Goal: Task Accomplishment & Management: Manage account settings

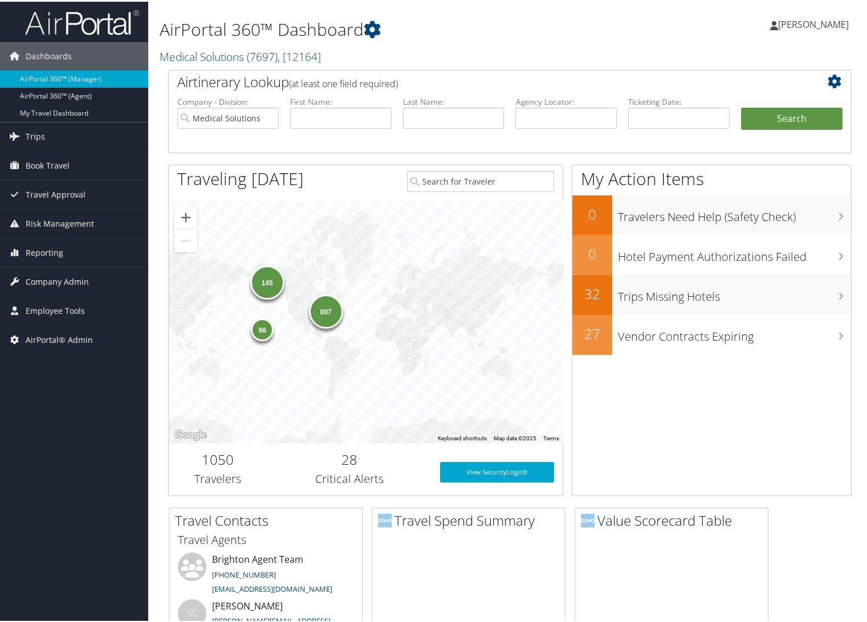
click at [214, 60] on link "Medical Solutions ( 7697 ) , [ 12164 ]" at bounding box center [240, 54] width 161 height 15
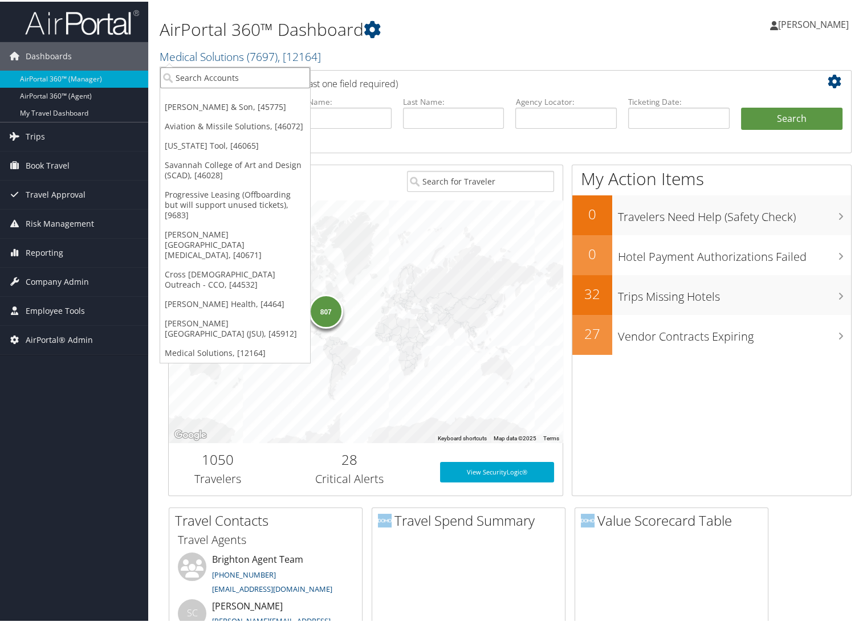
click at [211, 78] on input "search" at bounding box center [235, 76] width 150 height 21
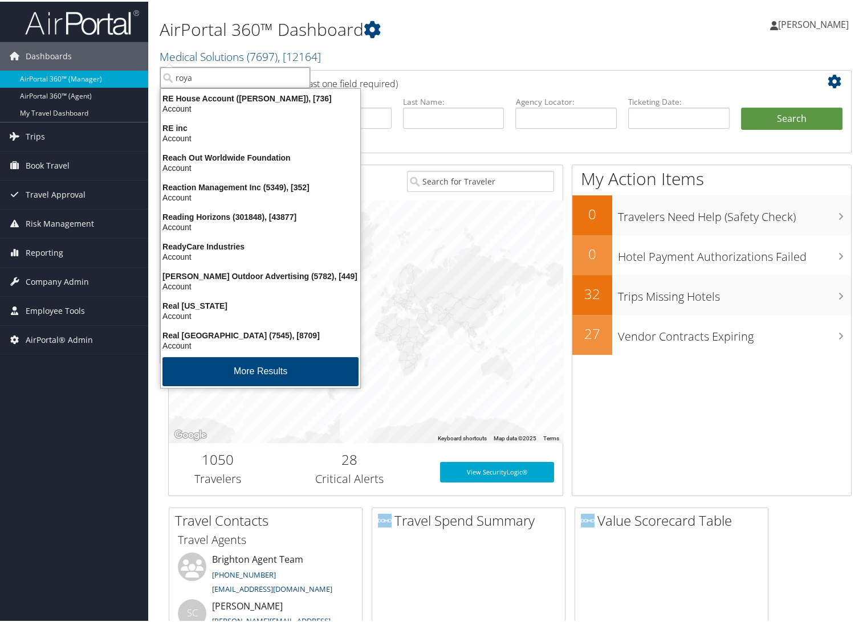
type input "royal"
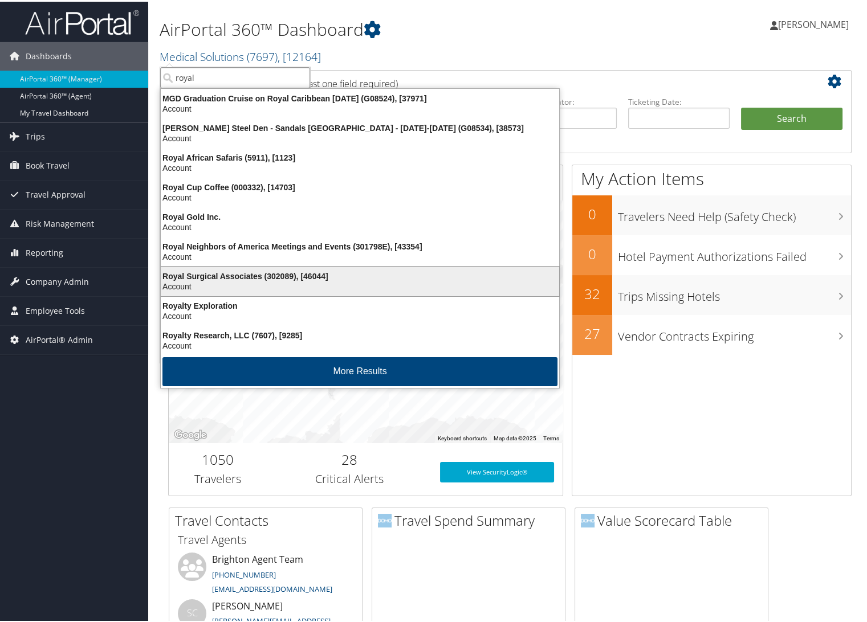
click at [323, 280] on div "Account" at bounding box center [360, 285] width 412 height 10
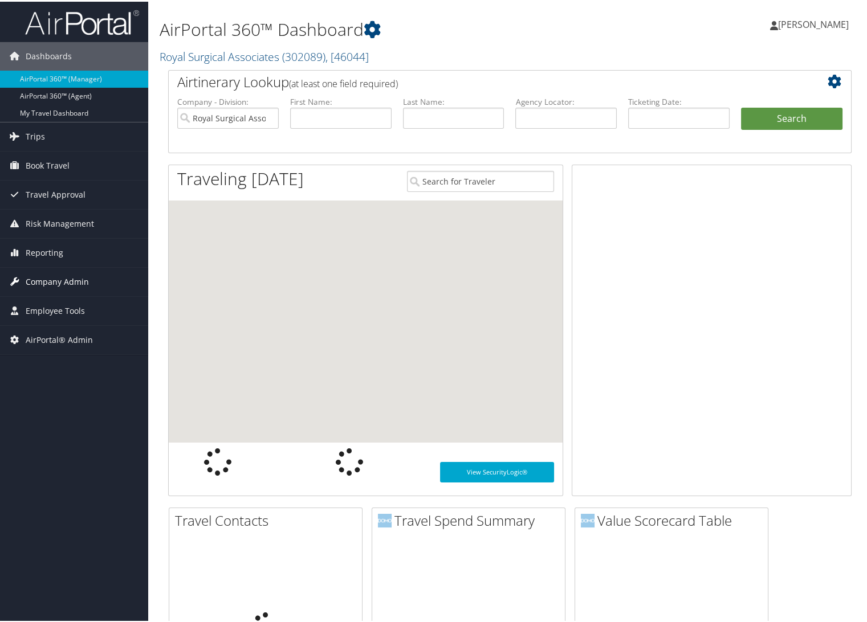
click at [52, 287] on span "Company Admin" at bounding box center [57, 280] width 63 height 28
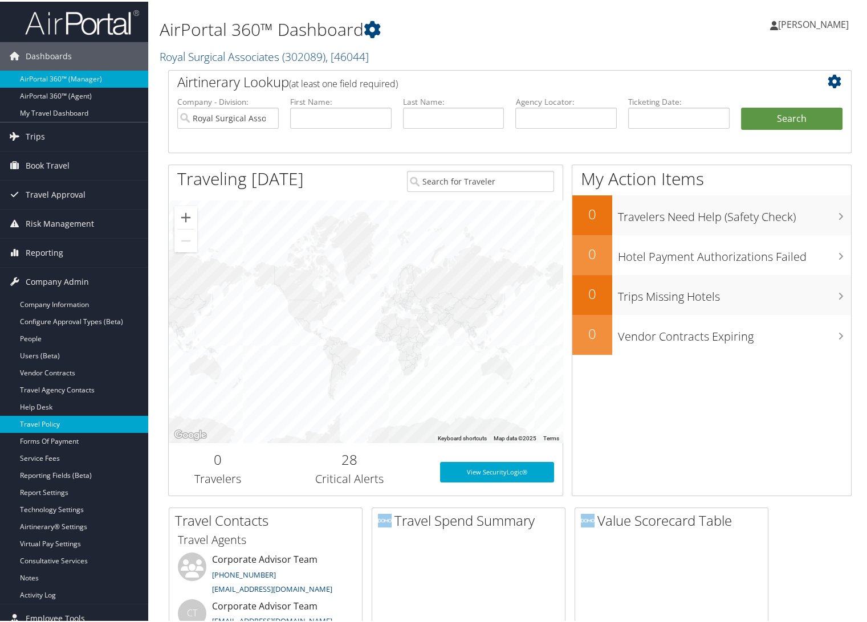
click at [59, 420] on link "Travel Policy" at bounding box center [74, 422] width 148 height 17
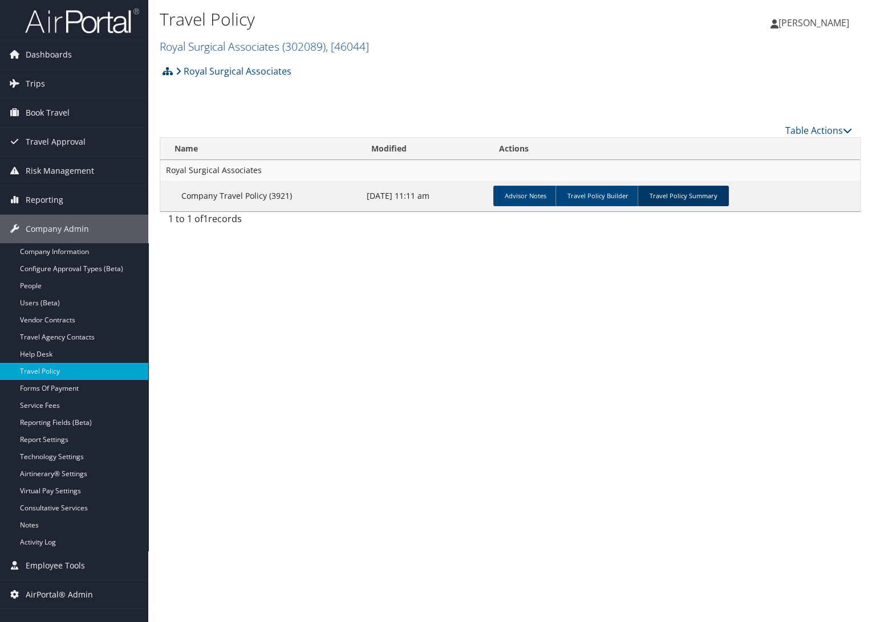
click at [649, 204] on link "Travel Policy Summary" at bounding box center [682, 196] width 91 height 21
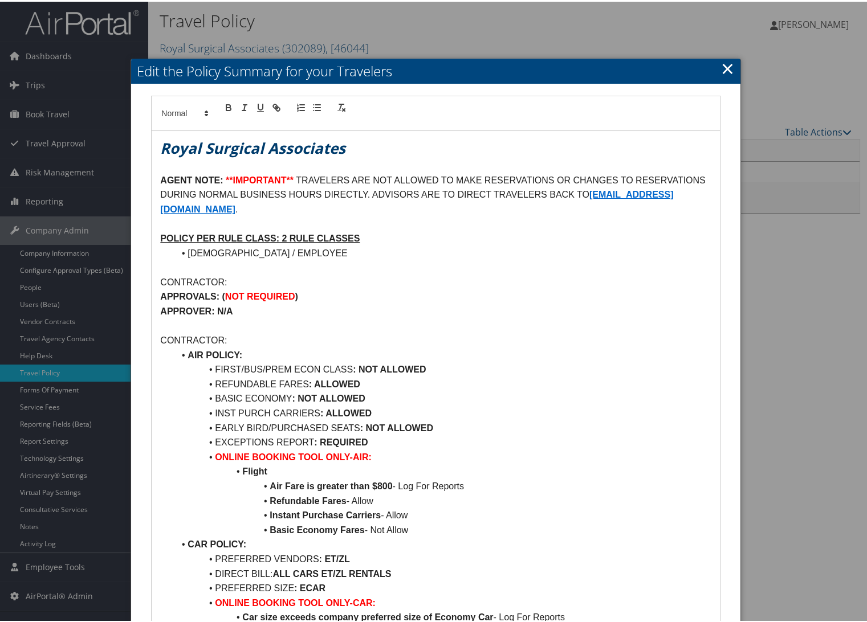
click at [404, 212] on p "AGENT NOTE: **IMPORTANT** TRAVELERS ARE NOT ALLOWED TO MAKE RESERVATIONS OR CHA…" at bounding box center [435, 194] width 551 height 44
drag, startPoint x: 404, startPoint y: 202, endPoint x: 383, endPoint y: 211, distance: 22.5
click at [383, 211] on p "AGENT NOTE: **IMPORTANT** TRAVELERS ARE NOT ALLOWED TO MAKE RESERVATIONS OR CHA…" at bounding box center [435, 194] width 551 height 44
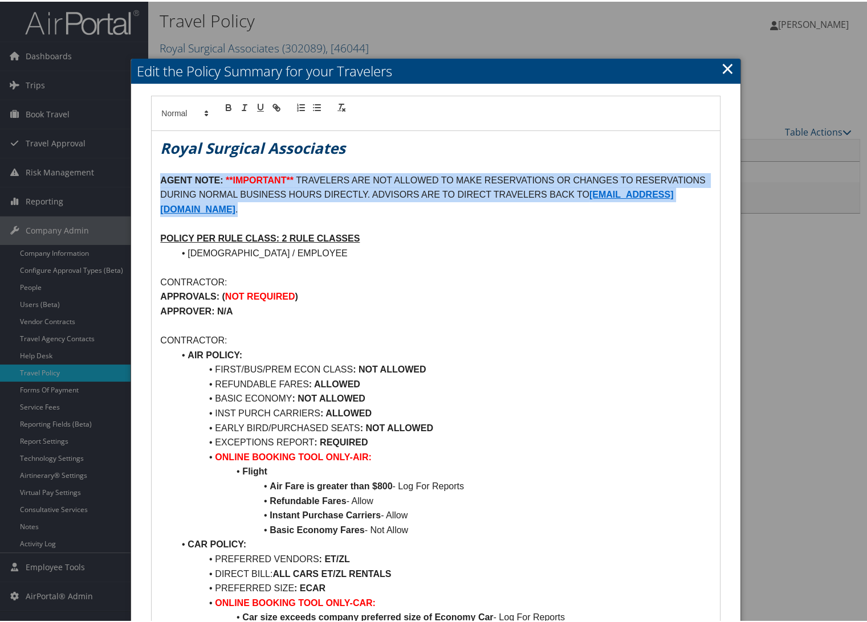
drag, startPoint x: 394, startPoint y: 213, endPoint x: 160, endPoint y: 181, distance: 236.4
click at [160, 181] on p "AGENT NOTE: **IMPORTANT** TRAVELERS ARE NOT ALLOWED TO MAKE RESERVATIONS OR CHA…" at bounding box center [435, 194] width 551 height 44
copy p "AGENT NOTE: **IMPORTANT** TRAVELERS ARE NOT ALLOWED TO MAKE RESERVATIONS OR CHA…"
click at [721, 64] on link "×" at bounding box center [727, 66] width 13 height 23
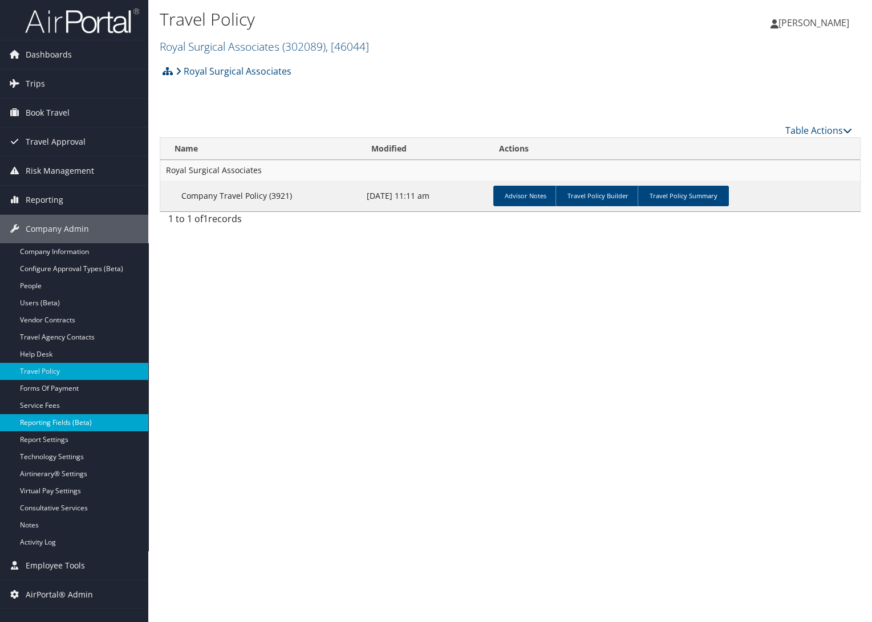
click at [66, 415] on link "Reporting Fields (Beta)" at bounding box center [74, 422] width 148 height 17
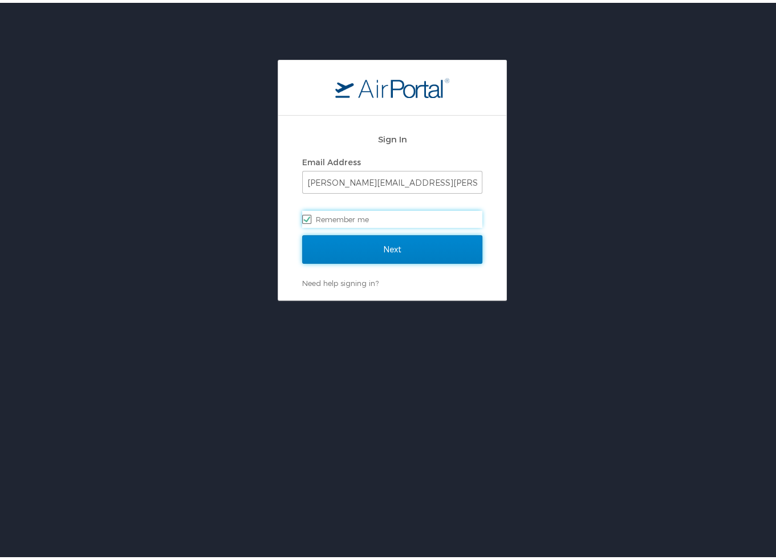
click at [401, 250] on input "Next" at bounding box center [392, 247] width 180 height 28
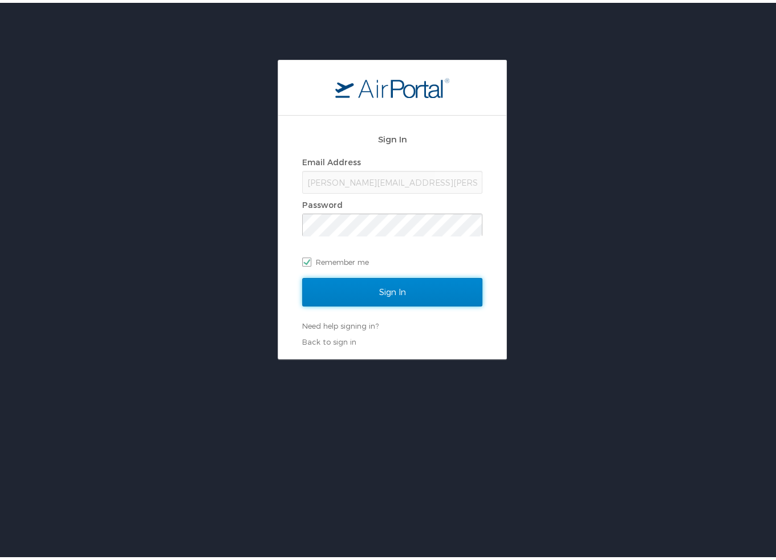
click at [374, 291] on input "Sign In" at bounding box center [392, 289] width 180 height 28
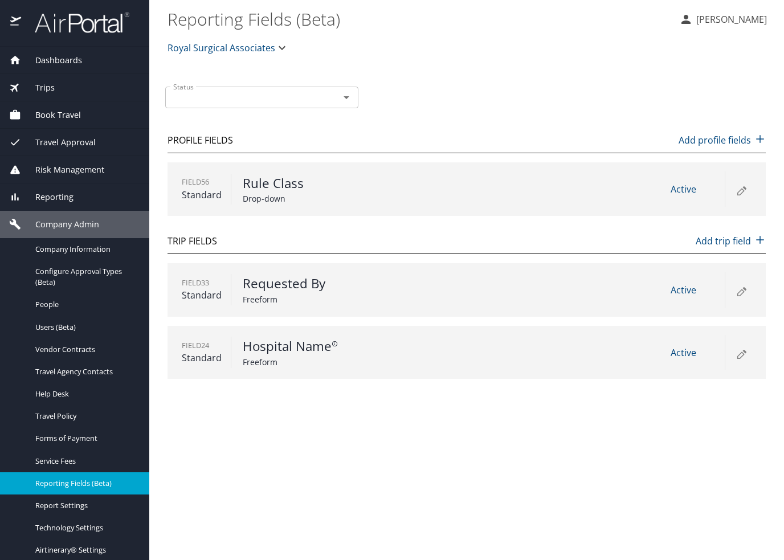
drag, startPoint x: 68, startPoint y: 414, endPoint x: 346, endPoint y: 410, distance: 278.2
click at [68, 414] on span "Travel Policy" at bounding box center [85, 416] width 100 height 11
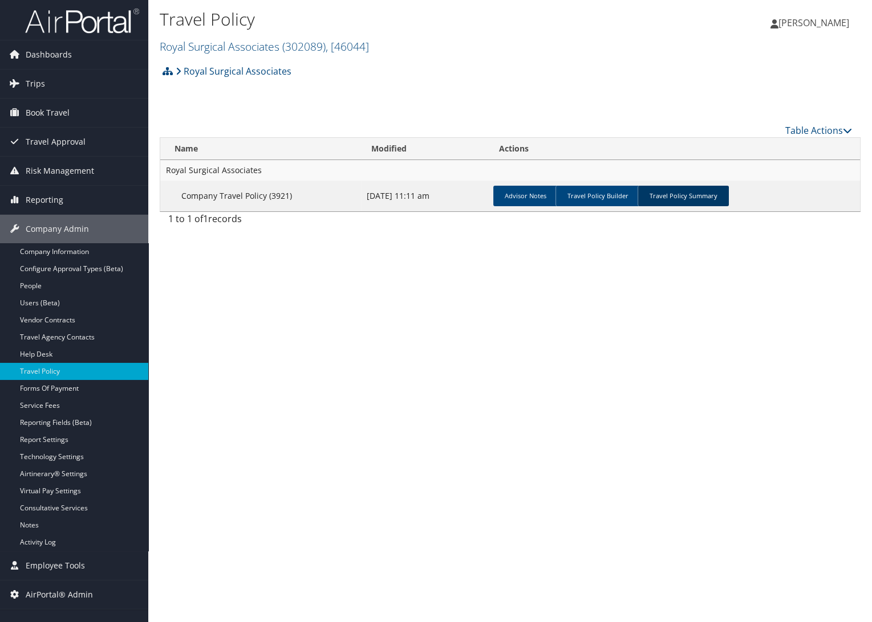
click at [683, 197] on link "Travel Policy Summary" at bounding box center [682, 196] width 91 height 21
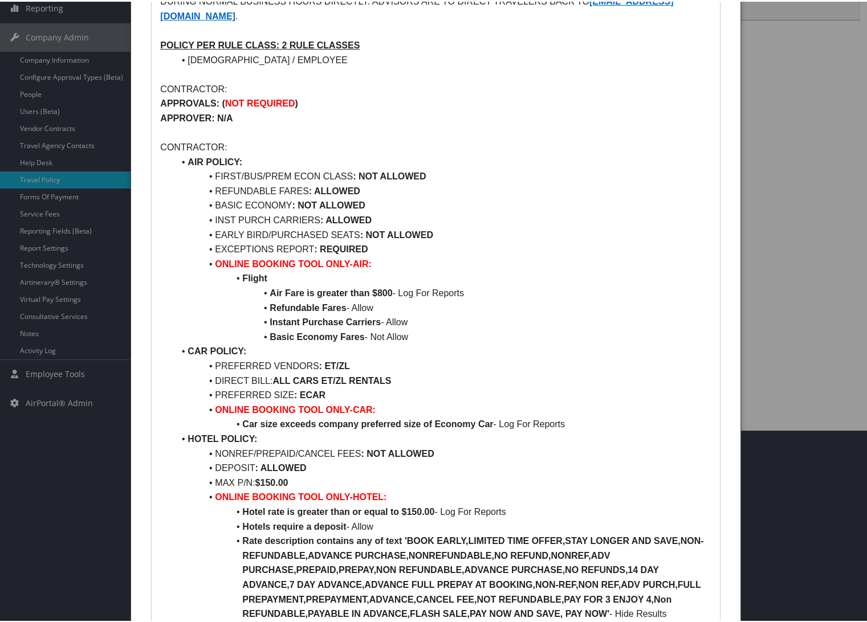
scroll to position [253, 0]
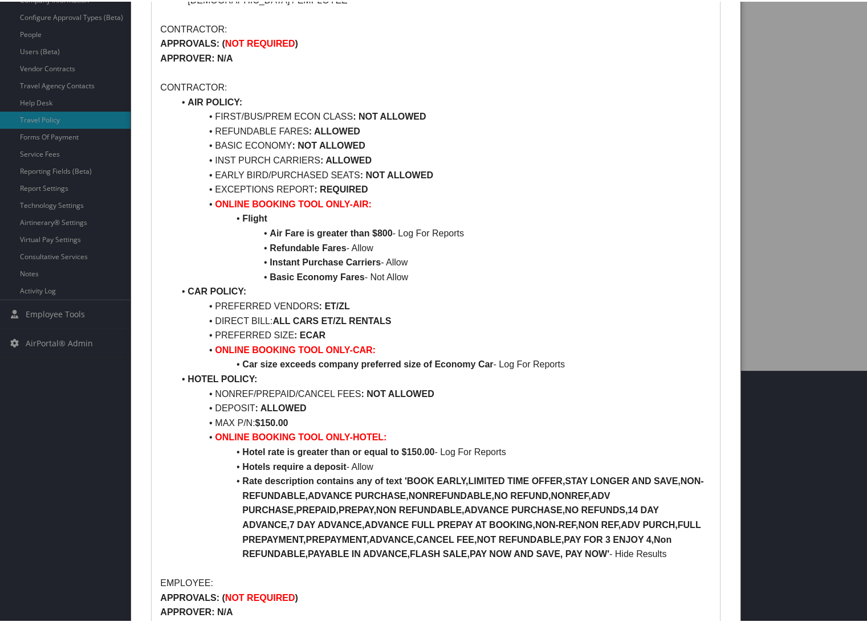
click at [487, 270] on li "Basic Economy Fares - Not Allow" at bounding box center [442, 275] width 537 height 15
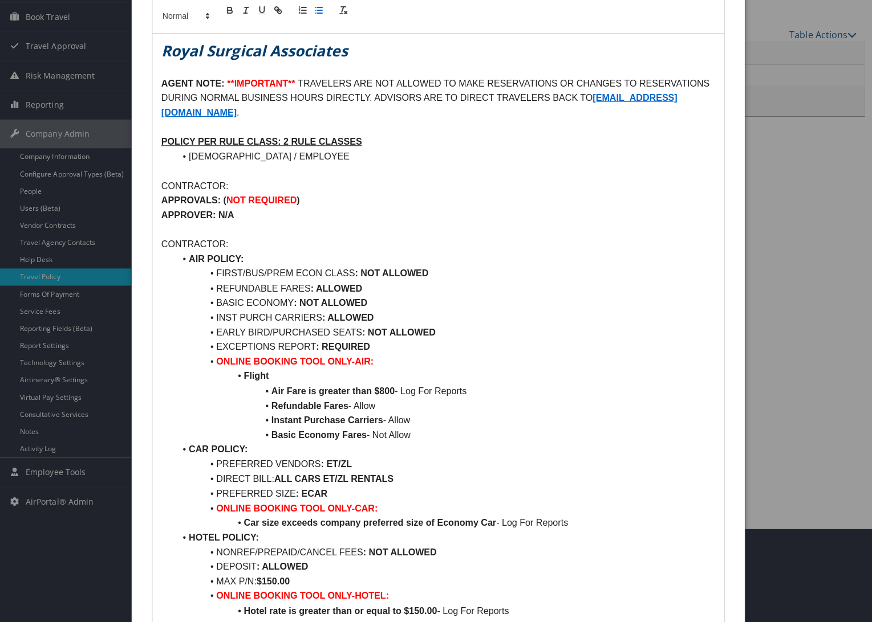
scroll to position [0, 0]
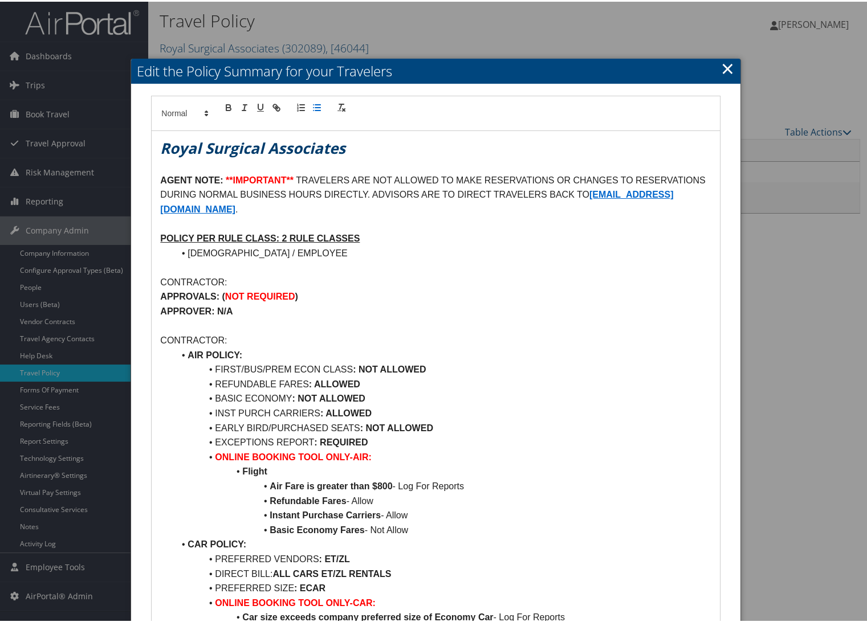
click at [726, 66] on link "×" at bounding box center [727, 66] width 13 height 23
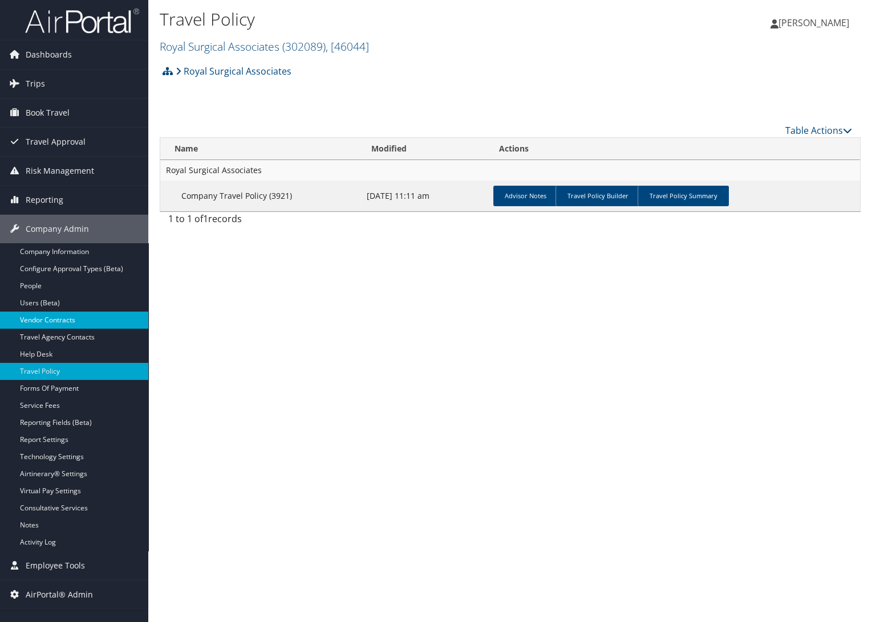
click at [57, 323] on link "Vendor Contracts" at bounding box center [74, 320] width 148 height 17
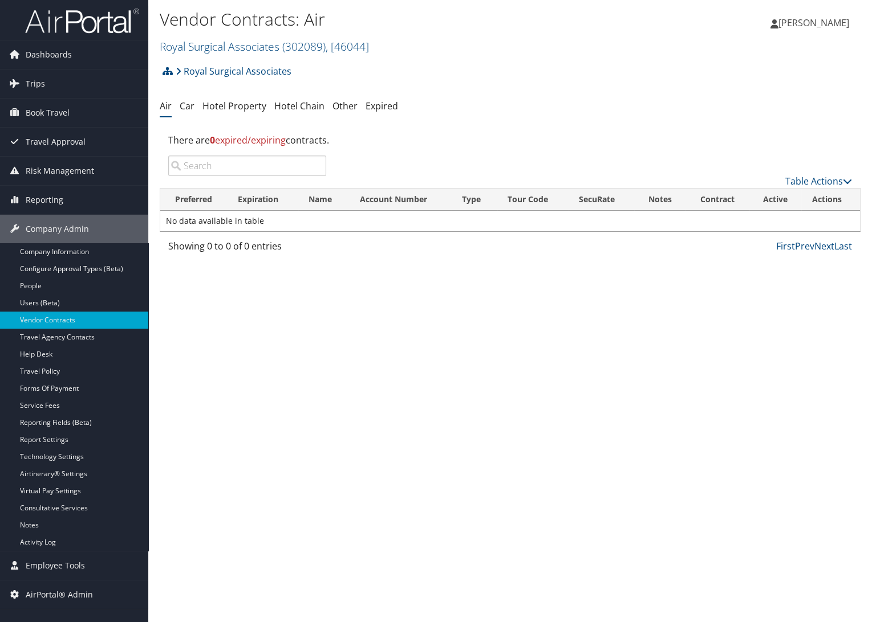
click at [194, 107] on ul "Air Car Hotel Property Hotel Chain Other Expired" at bounding box center [510, 106] width 701 height 21
click at [191, 105] on link "Car" at bounding box center [187, 106] width 15 height 13
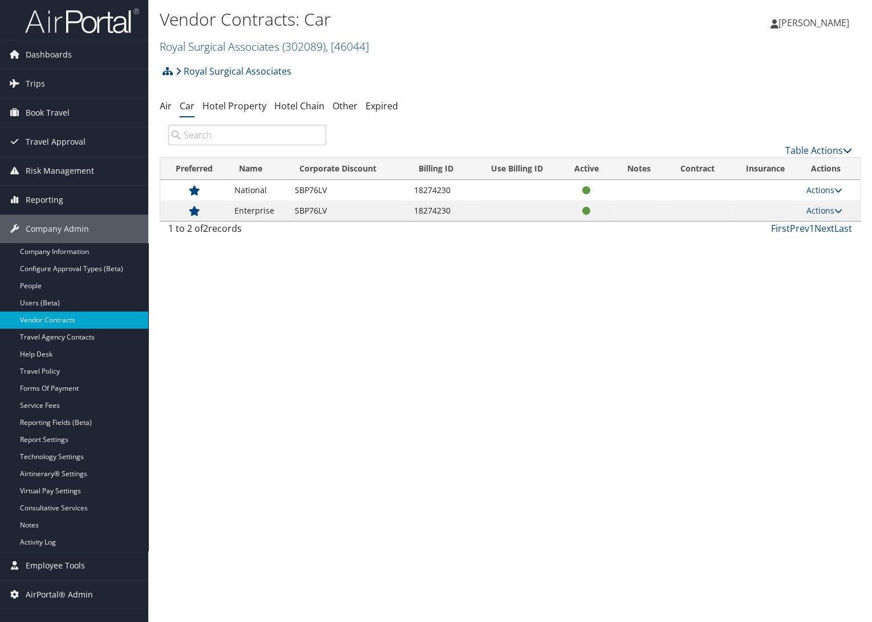
drag, startPoint x: 420, startPoint y: 213, endPoint x: 477, endPoint y: 213, distance: 57.0
click at [477, 213] on tr "Enterprise SBP76LV 18274230 Actions View Contracts Edit Contract Delete" at bounding box center [509, 211] width 699 height 21
click at [246, 109] on link "Hotel Property" at bounding box center [234, 106] width 64 height 13
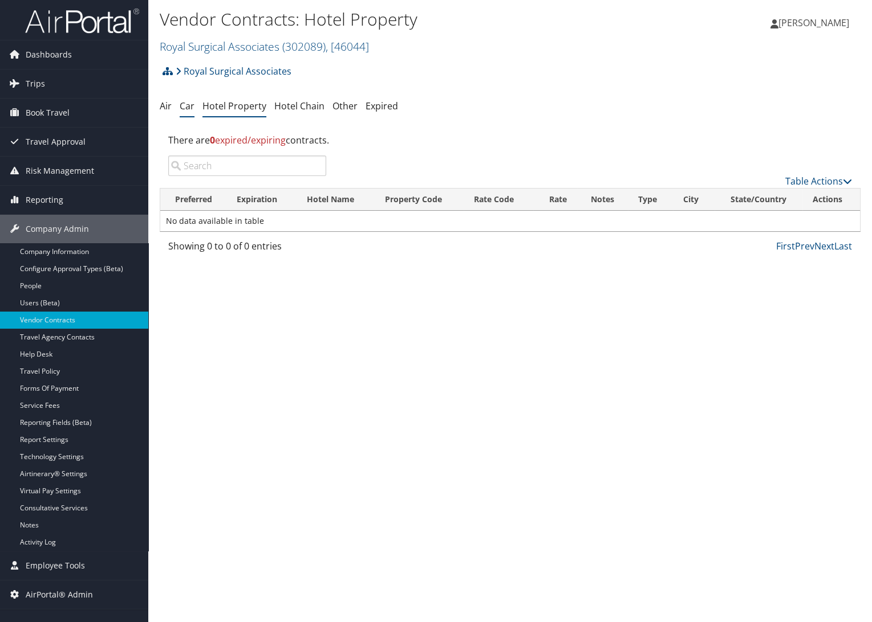
click at [193, 108] on link "Car" at bounding box center [187, 106] width 15 height 13
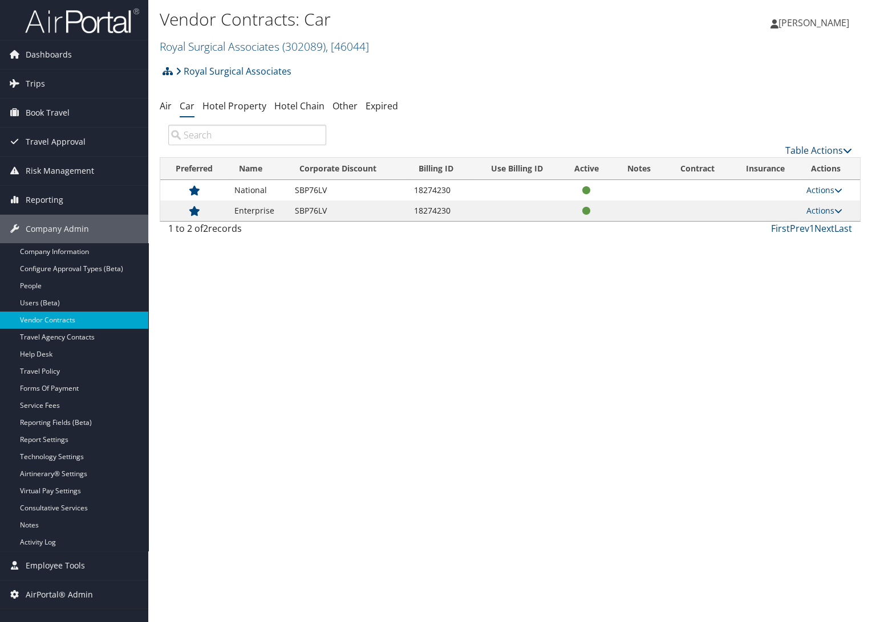
click at [498, 388] on div "Vendor Contracts: Car Royal Surgical Associates ( 302089 ) , [ 46044 ] Royal Su…" at bounding box center [509, 311] width 723 height 622
click at [49, 301] on link "Users (Beta)" at bounding box center [74, 303] width 148 height 17
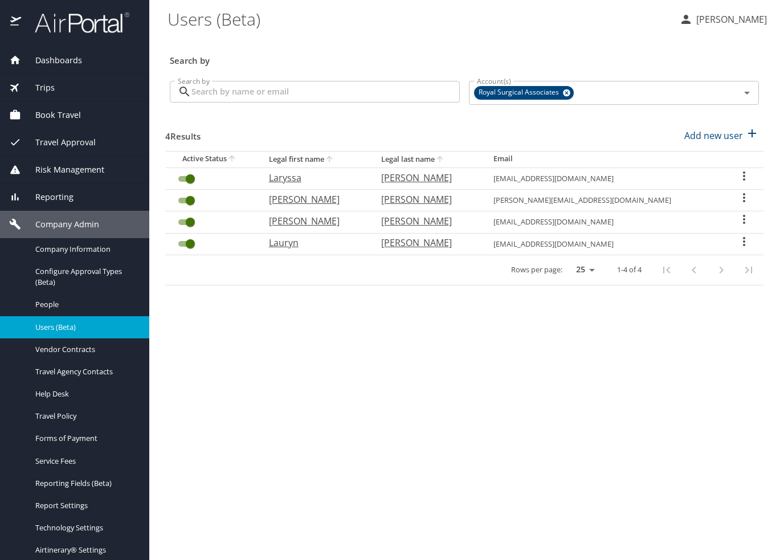
click at [738, 178] on icon "User Search Table" at bounding box center [745, 176] width 14 height 14
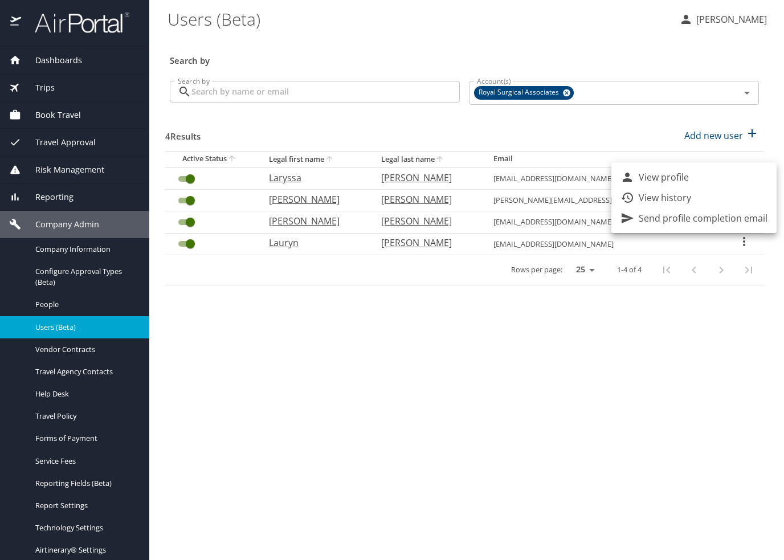
click at [684, 300] on div at bounding box center [392, 280] width 784 height 560
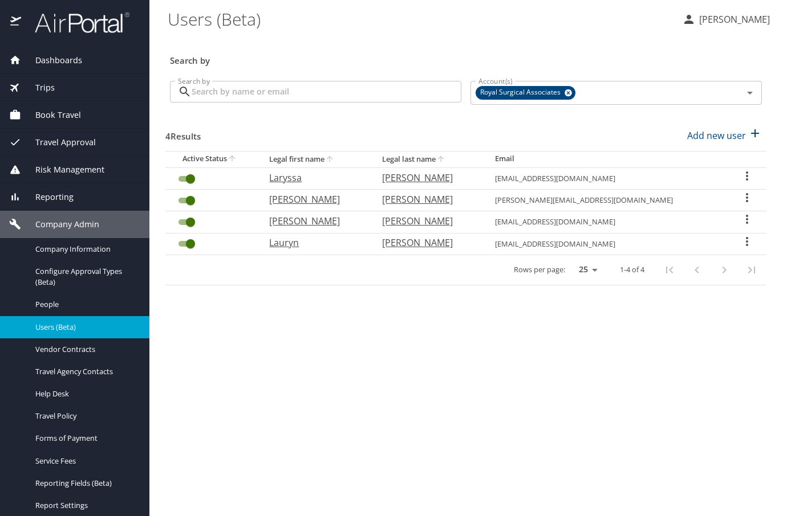
drag, startPoint x: 643, startPoint y: 180, endPoint x: 280, endPoint y: 186, distance: 362.6
click at [280, 186] on tr "Laryssa Stahl travel@royalsurgicalassociates.com" at bounding box center [465, 179] width 601 height 22
copy tr "Laryssa Stahl travel@royalsurgicalassociates.com"
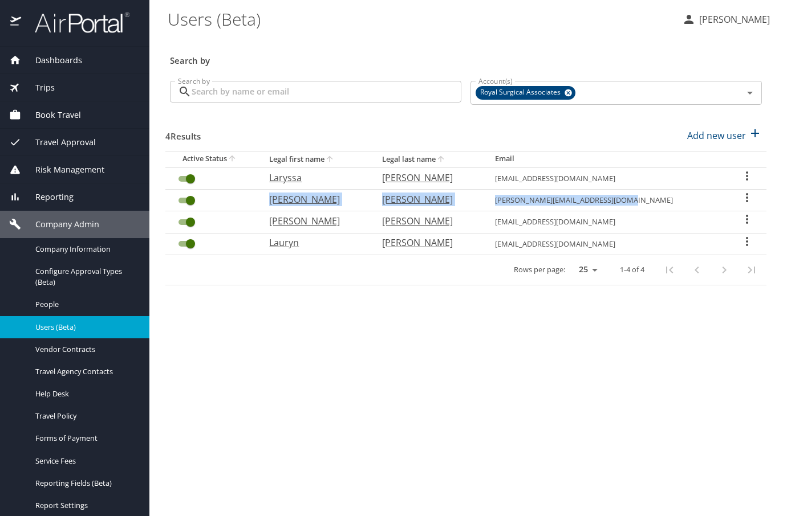
drag, startPoint x: 641, startPoint y: 198, endPoint x: 274, endPoint y: 207, distance: 367.2
click at [274, 207] on tr "Steven Mastrocola steve@royalsurgicalassociates.com" at bounding box center [465, 201] width 601 height 22
copy tr "Steven Mastrocola steve@royalsurgicalassociates.com"
drag, startPoint x: 672, startPoint y: 219, endPoint x: 278, endPoint y: 227, distance: 393.9
click at [278, 227] on tr "James Hensley jameshensley@royalsurgicalassociates.com" at bounding box center [465, 222] width 601 height 22
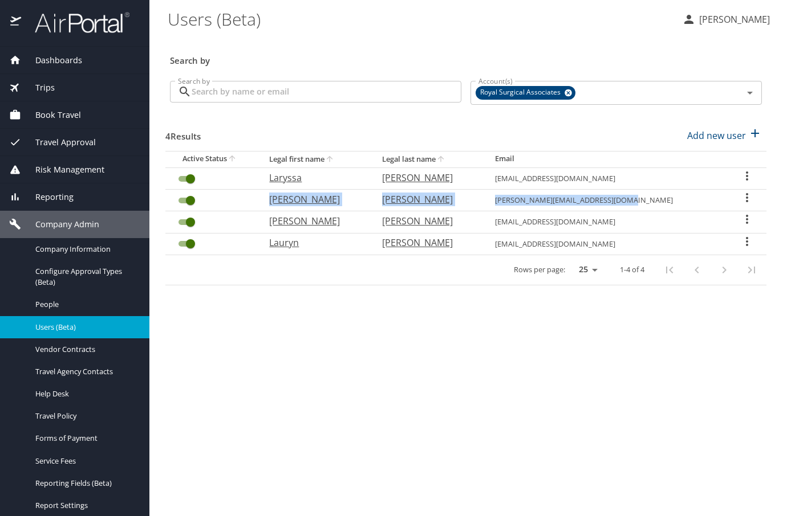
copy tr "James Hensley jameshensley@royalsurgicalassociates.com"
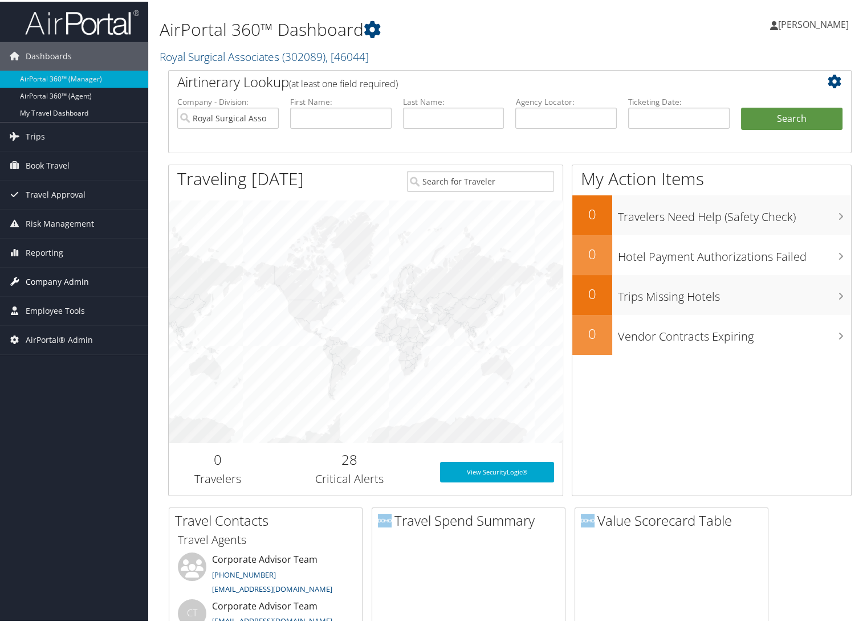
click at [48, 285] on span "Company Admin" at bounding box center [57, 280] width 63 height 28
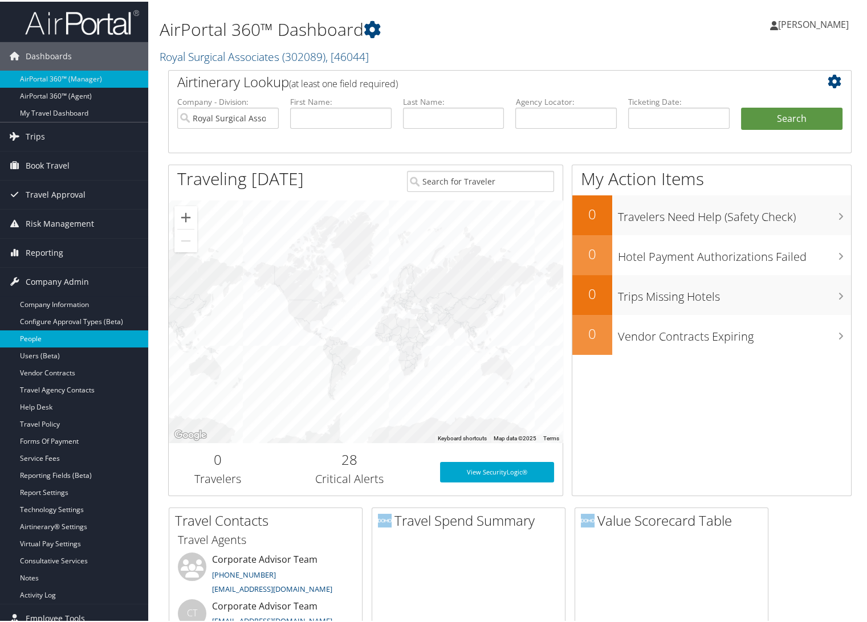
click at [45, 336] on link "People" at bounding box center [74, 337] width 148 height 17
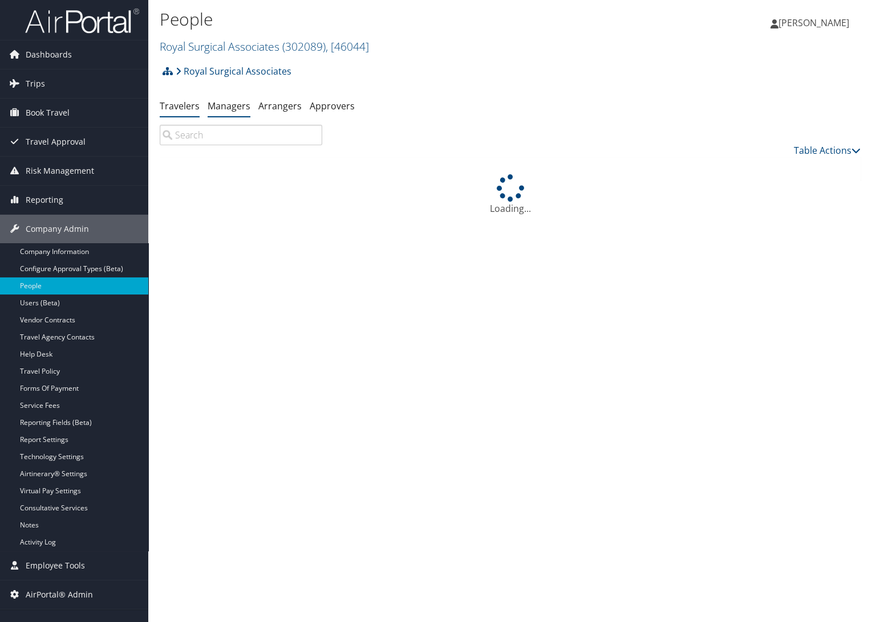
click at [229, 108] on link "Managers" at bounding box center [228, 106] width 43 height 13
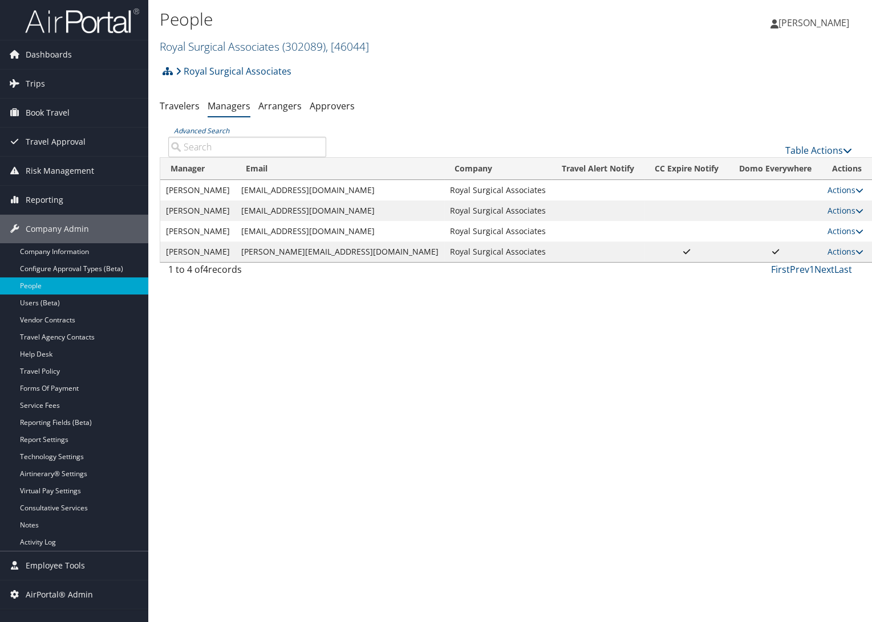
click at [230, 40] on link "Royal Surgical Associates ( 302089 ) , [ 46044 ]" at bounding box center [264, 46] width 209 height 15
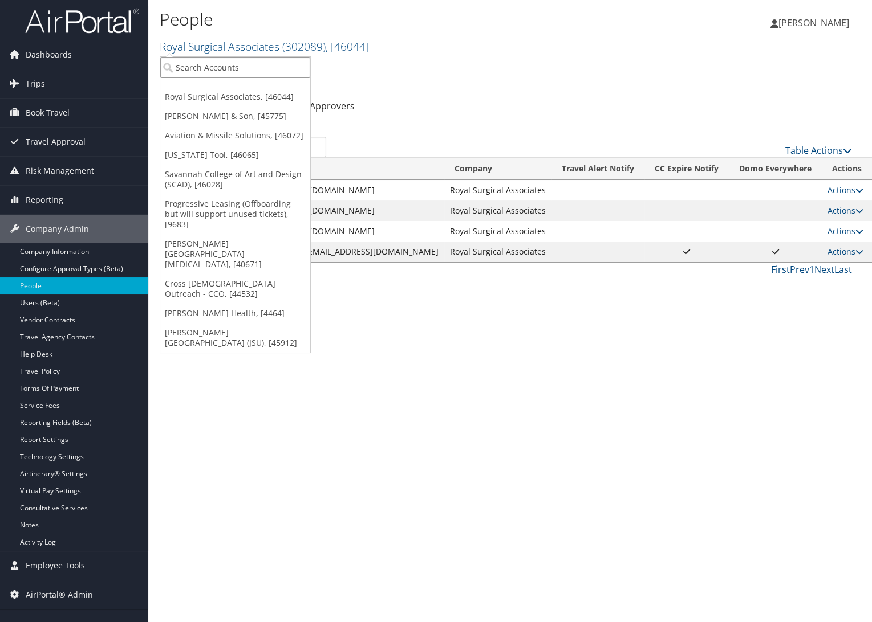
click at [235, 70] on input "search" at bounding box center [235, 67] width 150 height 21
type input "pragmatic"
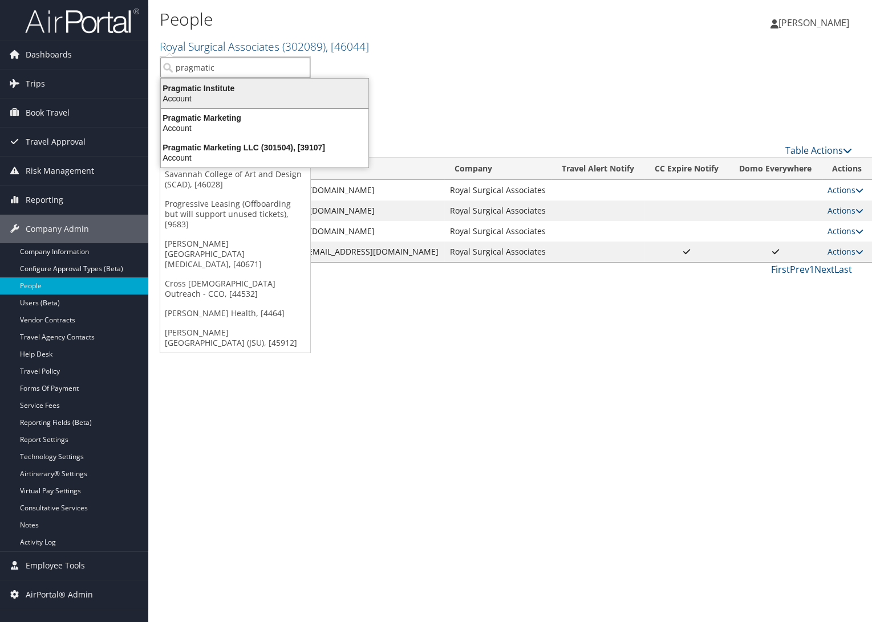
click at [239, 93] on div "Account" at bounding box center [264, 98] width 221 height 10
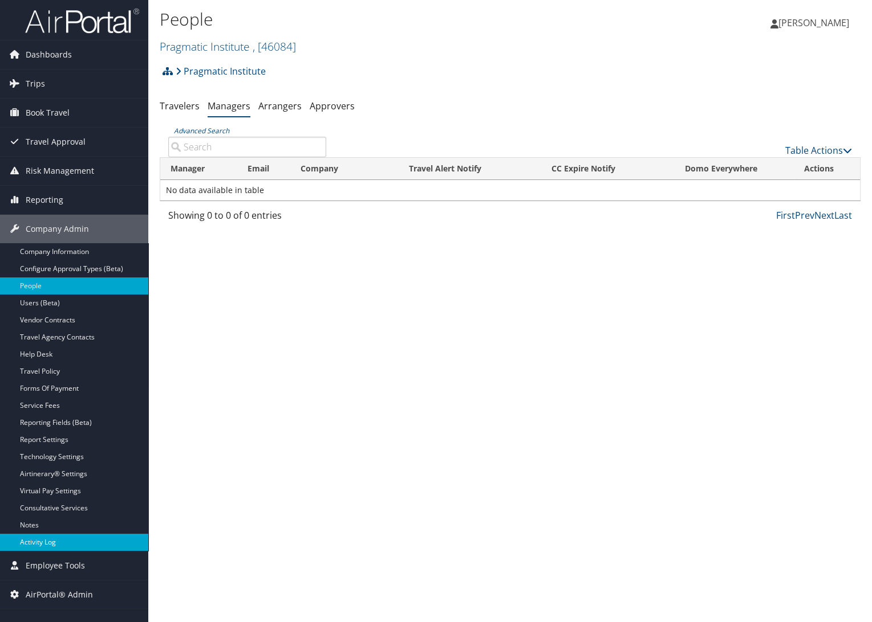
click at [47, 541] on link "Activity Log" at bounding box center [74, 542] width 148 height 17
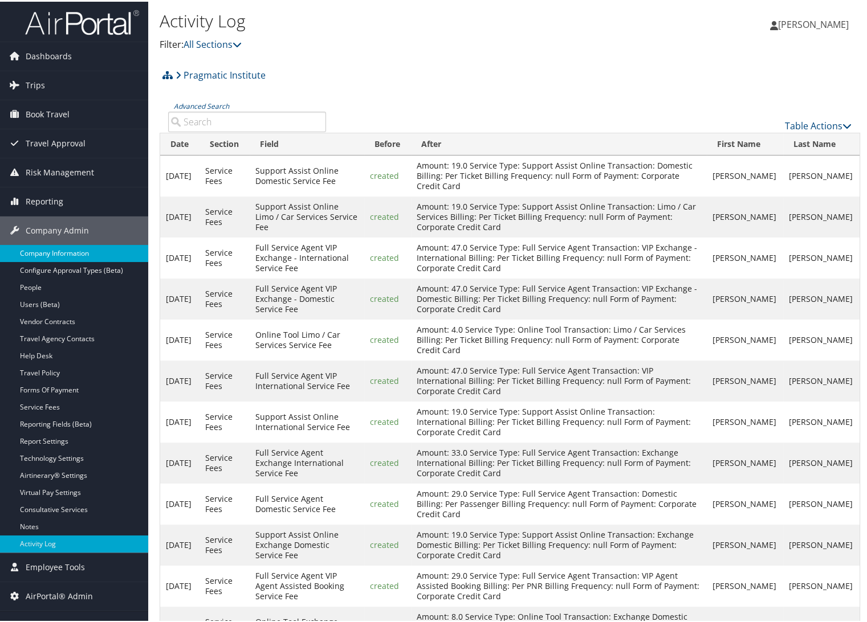
click at [54, 253] on link "Company Information" at bounding box center [74, 251] width 148 height 17
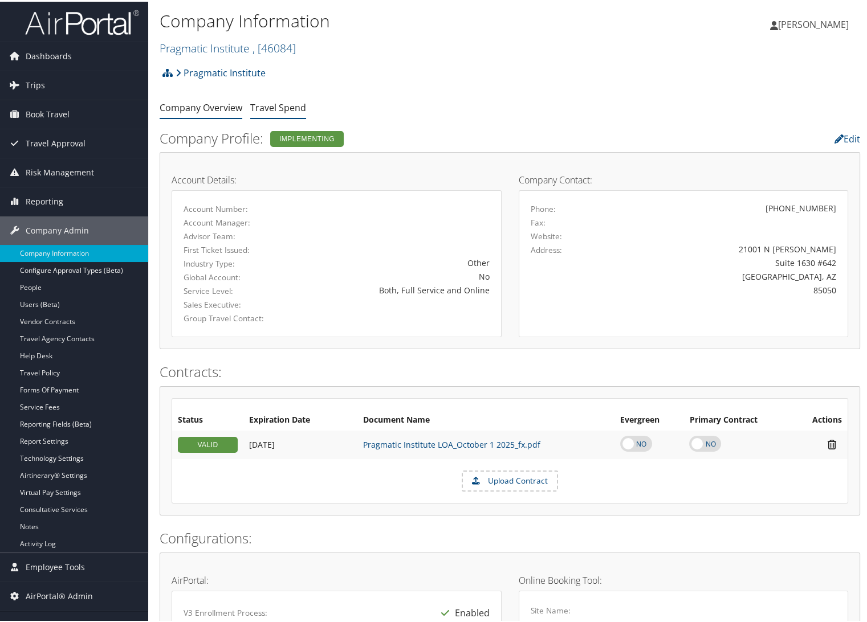
click at [288, 110] on link "Travel Spend" at bounding box center [278, 106] width 56 height 13
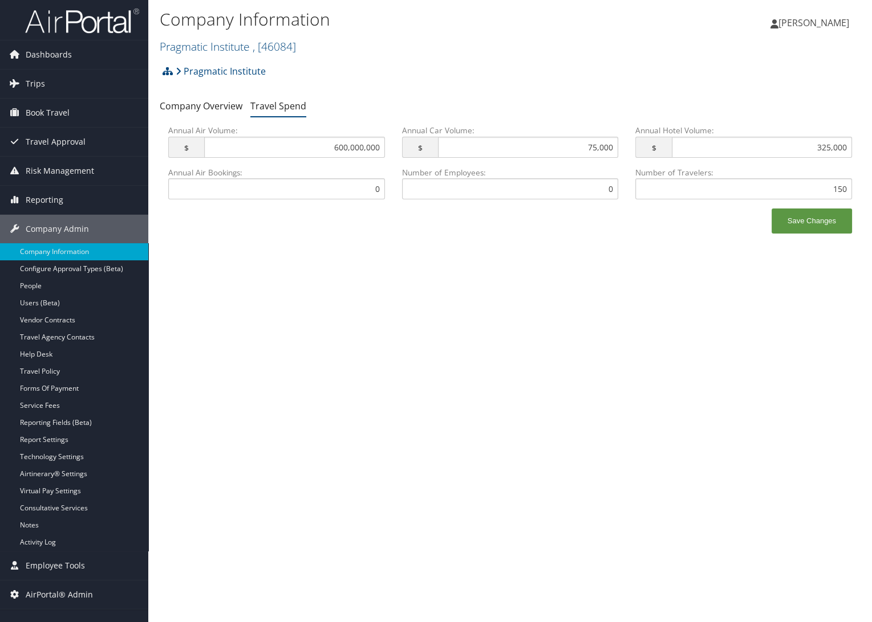
click at [289, 323] on div "Company Information Pragmatic Institute , [ 46084 ] Pragmatic Institute Royal S…" at bounding box center [509, 311] width 723 height 622
click at [341, 142] on input "600,000,000" at bounding box center [294, 147] width 180 height 21
drag, startPoint x: 364, startPoint y: 150, endPoint x: 429, endPoint y: 149, distance: 65.0
click at [429, 149] on div "Annual Air Volume: $ 600,000,000 This field has invalid characters. Annual Car …" at bounding box center [510, 146] width 701 height 42
type input "600,000"
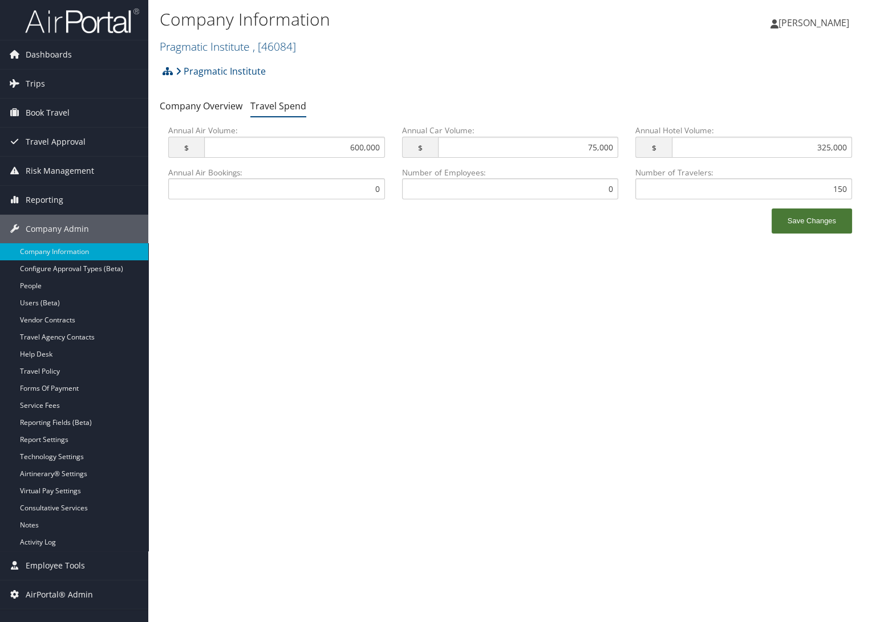
click at [813, 213] on button "Save Changes" at bounding box center [811, 221] width 80 height 25
click at [64, 249] on link "Company Information" at bounding box center [74, 251] width 148 height 17
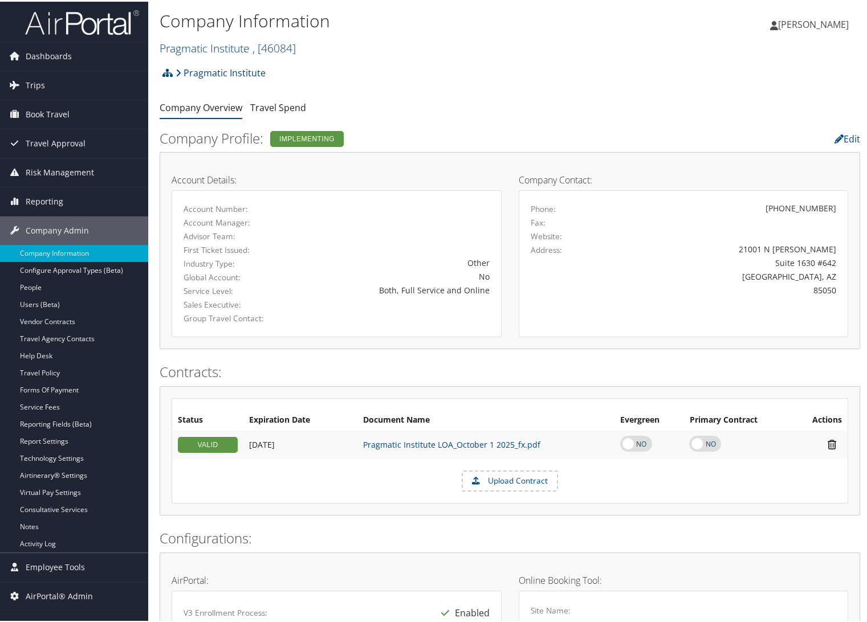
click at [229, 45] on link "Pragmatic Institute , [ 46084 ]" at bounding box center [228, 46] width 136 height 15
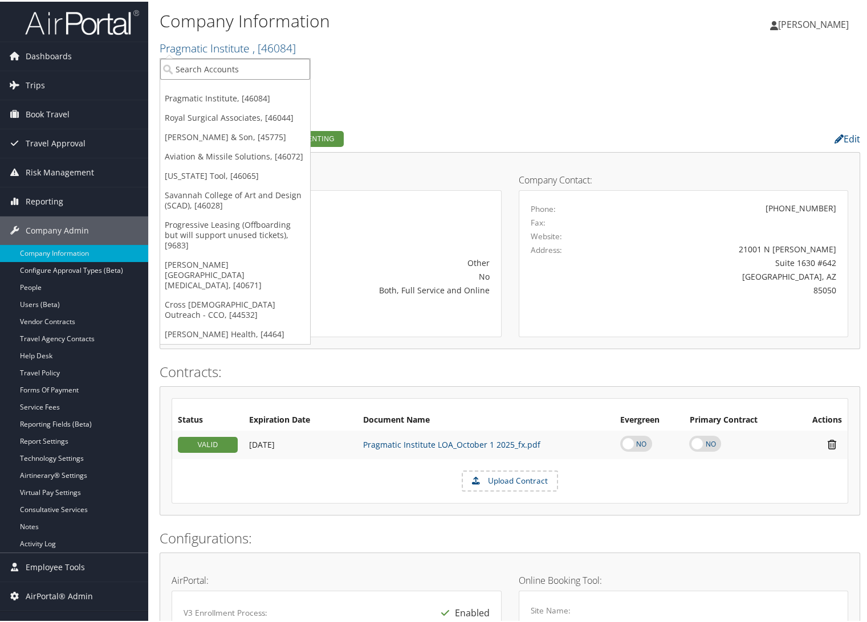
click at [232, 66] on input "search" at bounding box center [235, 67] width 150 height 21
type input "global marketing services"
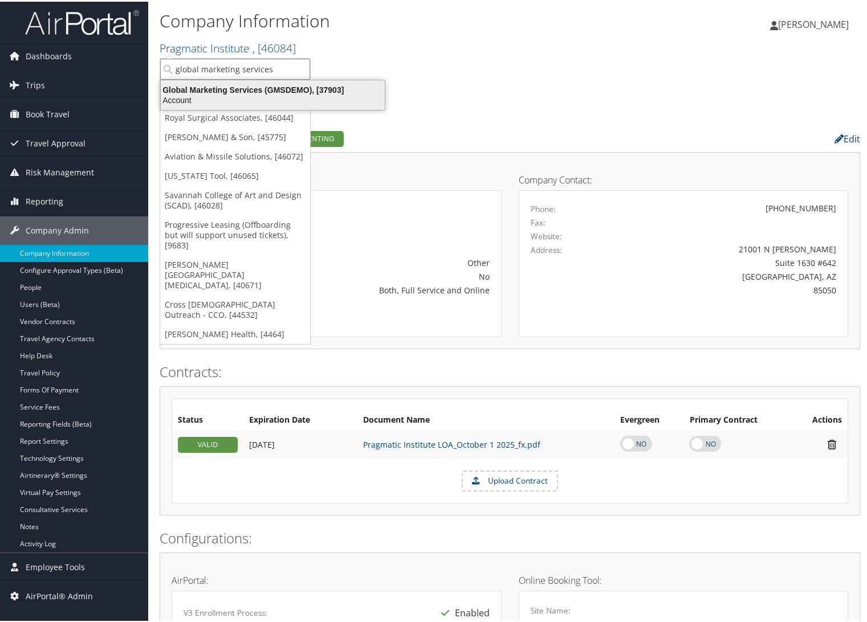
click at [246, 91] on div "Global Marketing Services (GMSDEMO), [37903]" at bounding box center [273, 88] width 238 height 10
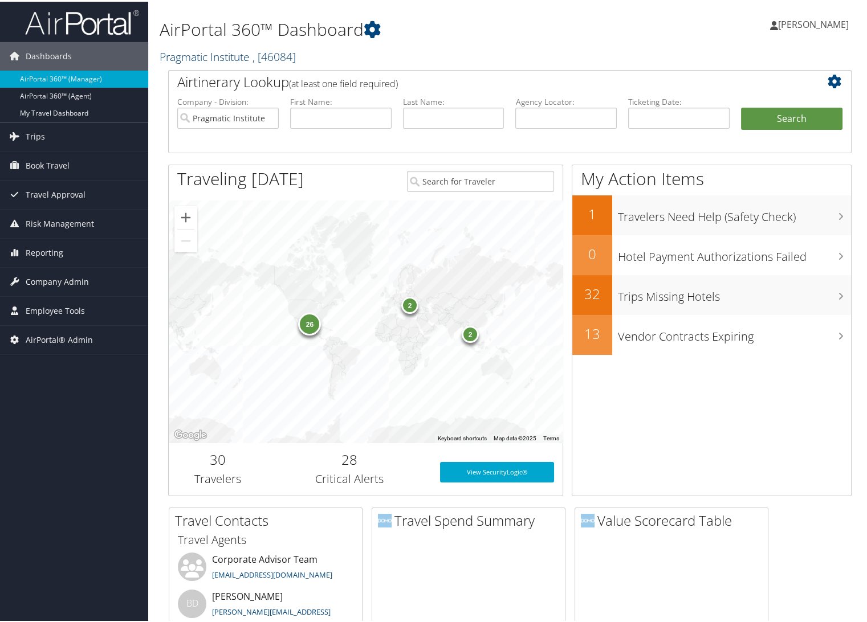
click at [203, 58] on link "Pragmatic Institute , [ 46084 ]" at bounding box center [228, 54] width 136 height 15
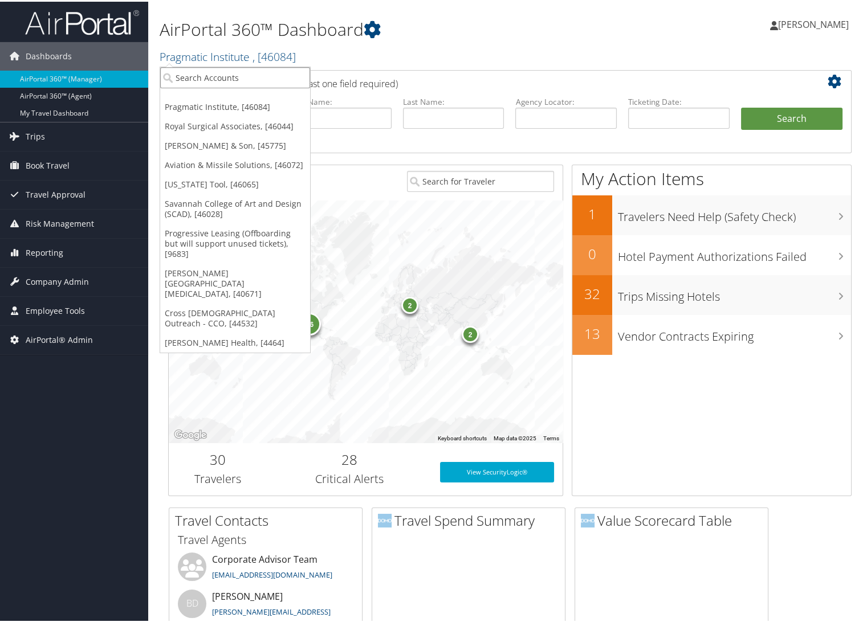
click at [205, 75] on input "search" at bounding box center [235, 76] width 150 height 21
type input "global marketing service"
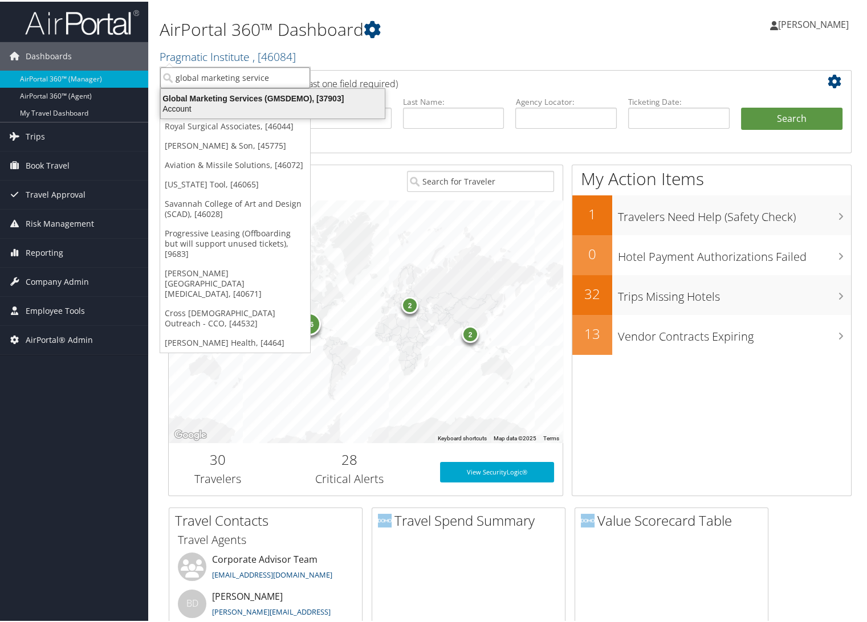
click at [210, 103] on div "Account" at bounding box center [273, 107] width 238 height 10
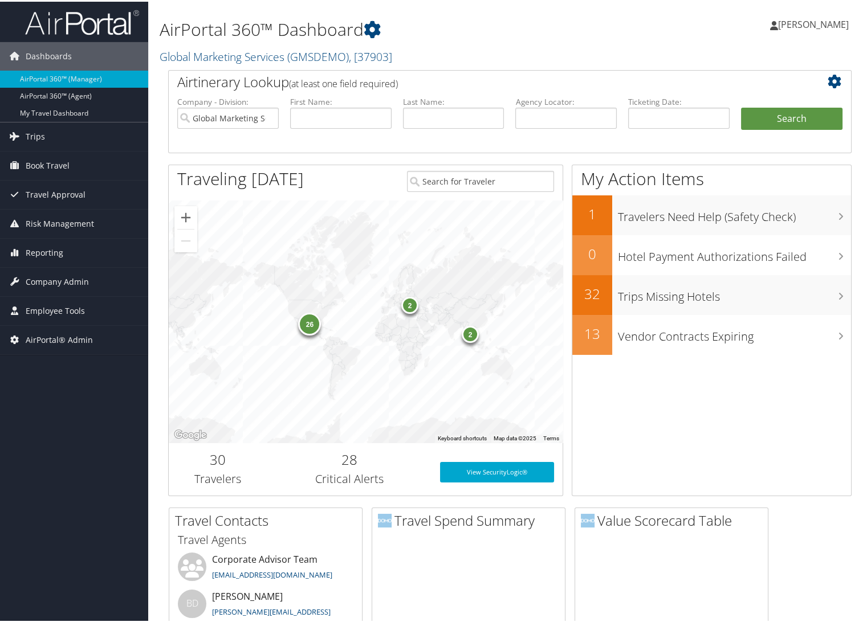
drag, startPoint x: 402, startPoint y: 305, endPoint x: 383, endPoint y: 347, distance: 45.9
click at [403, 305] on div "2" at bounding box center [409, 303] width 17 height 17
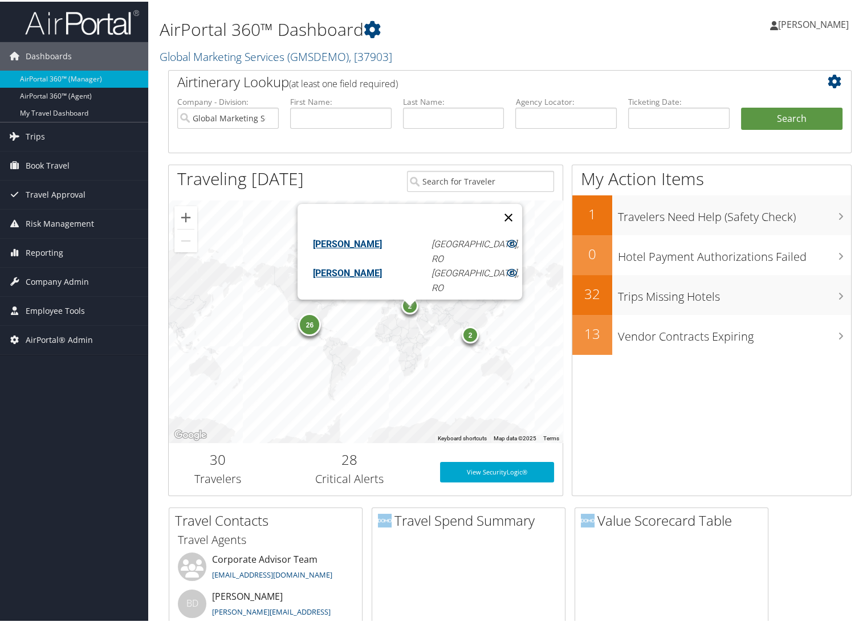
click at [495, 208] on button "Close" at bounding box center [508, 215] width 27 height 27
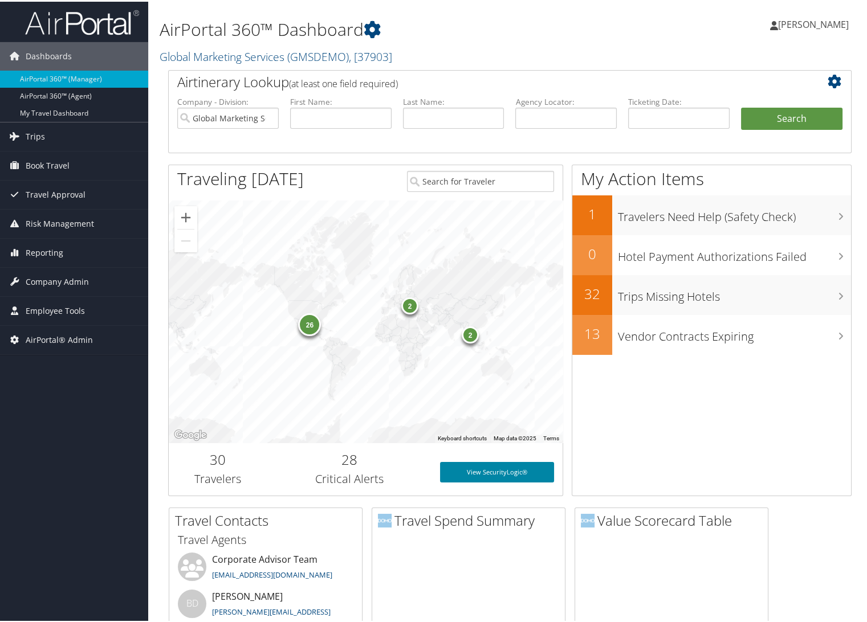
click at [484, 470] on link "View SecurityLogic®" at bounding box center [497, 471] width 114 height 21
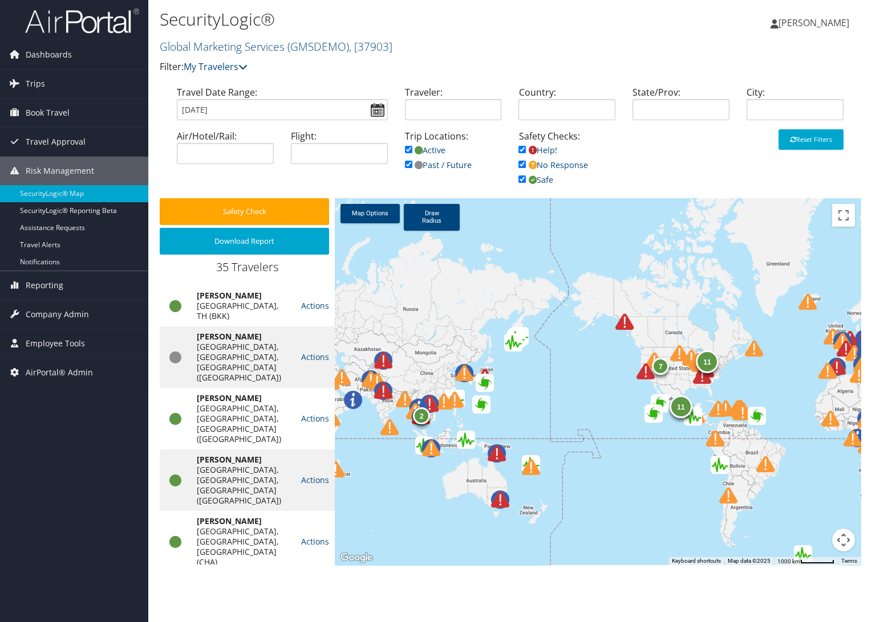
drag, startPoint x: 670, startPoint y: 387, endPoint x: 581, endPoint y: 393, distance: 89.1
click at [581, 393] on div "11 2 7 11 2" at bounding box center [598, 381] width 526 height 367
click at [726, 325] on div "11 2 7 11 2" at bounding box center [598, 381] width 526 height 367
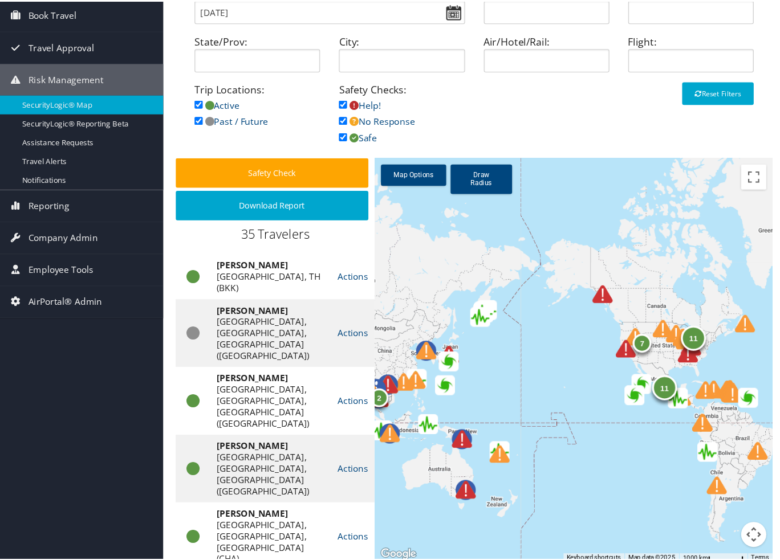
scroll to position [49, 0]
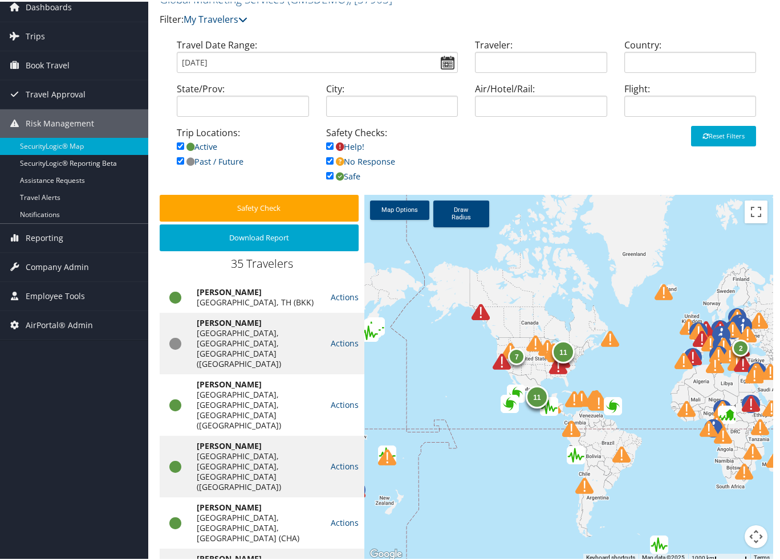
drag, startPoint x: 593, startPoint y: 307, endPoint x: 474, endPoint y: 301, distance: 118.7
click at [474, 301] on div "11 2 7 11 2" at bounding box center [568, 376] width 409 height 367
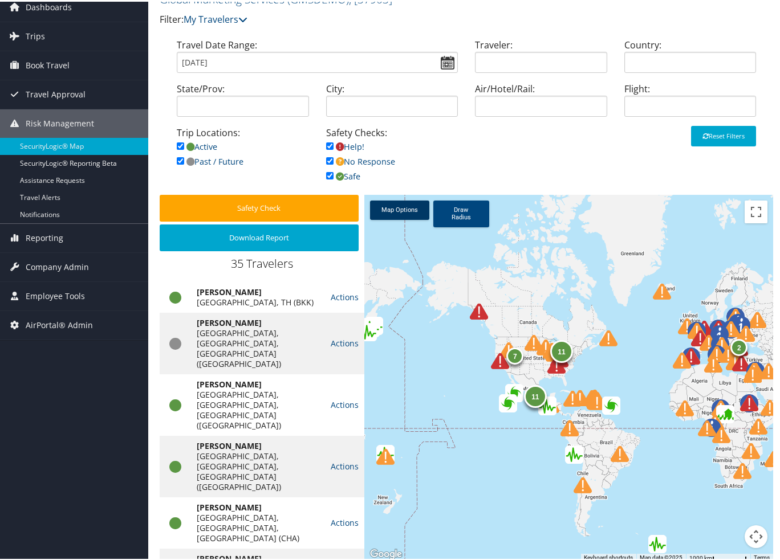
click at [399, 210] on link "Map Options" at bounding box center [399, 208] width 59 height 19
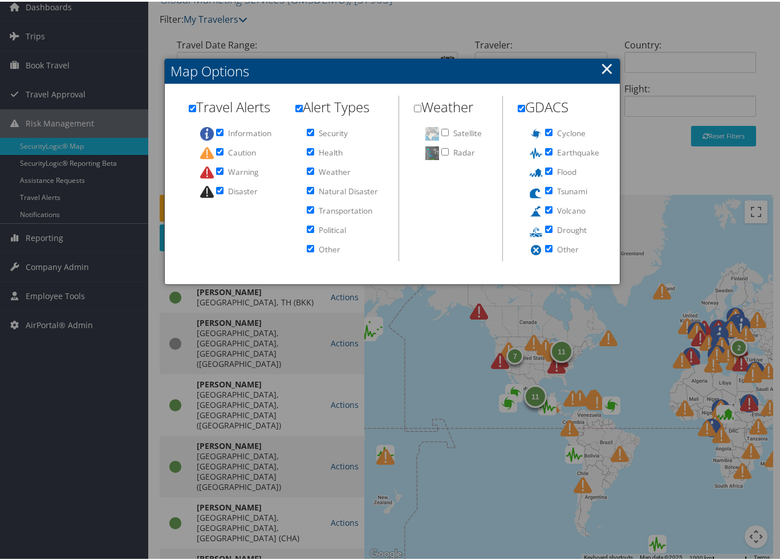
click at [608, 66] on link "×" at bounding box center [606, 66] width 13 height 23
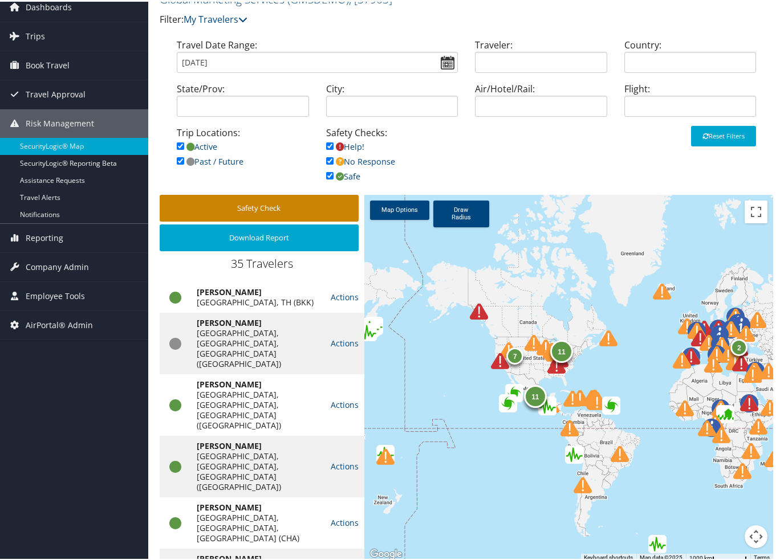
click at [269, 202] on button "Safety Check" at bounding box center [259, 206] width 199 height 27
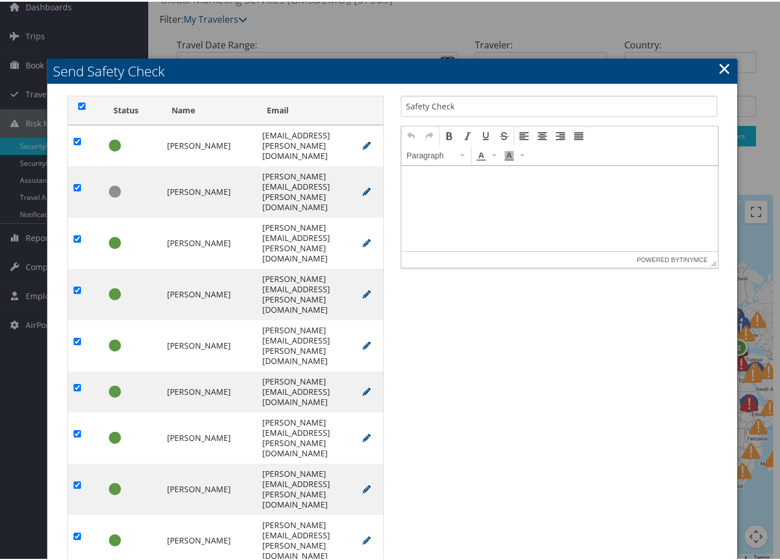
scroll to position [0, 0]
click at [727, 70] on link "×" at bounding box center [724, 66] width 13 height 23
